Goal: Navigation & Orientation: Go to known website

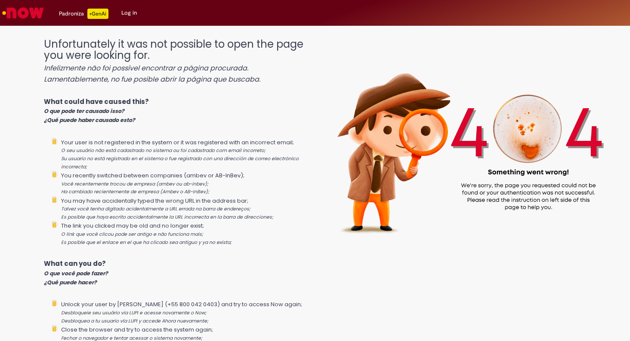
click at [128, 14] on link "Log in" at bounding box center [129, 13] width 28 height 26
